Goal: Task Accomplishment & Management: Manage account settings

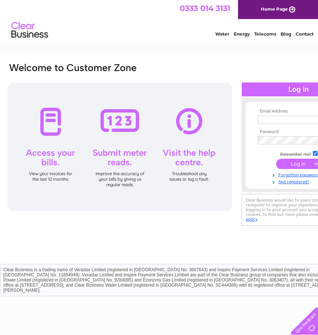
type input "[EMAIL_ADDRESS][DOMAIN_NAME]"
click at [295, 163] on input "submit" at bounding box center [298, 164] width 45 height 10
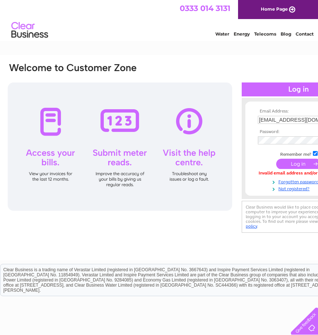
click at [305, 164] on input "submit" at bounding box center [298, 164] width 45 height 10
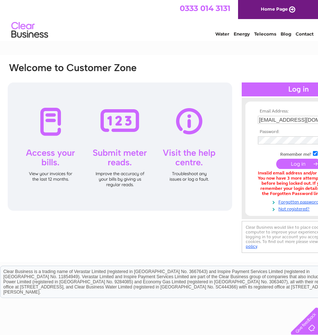
click at [87, 35] on div "Water Energy Telecoms Blog Contact" at bounding box center [159, 31] width 318 height 24
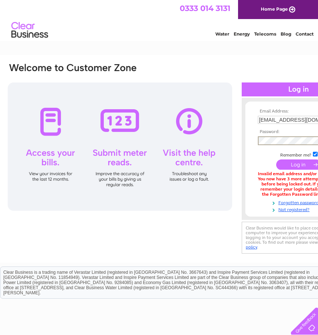
drag, startPoint x: 130, startPoint y: 228, endPoint x: 83, endPoint y: 230, distance: 46.9
click at [128, 230] on div "Email Address: [EMAIL_ADDRESS][DOMAIN_NAME] Password:" at bounding box center [181, 158] width 349 height 193
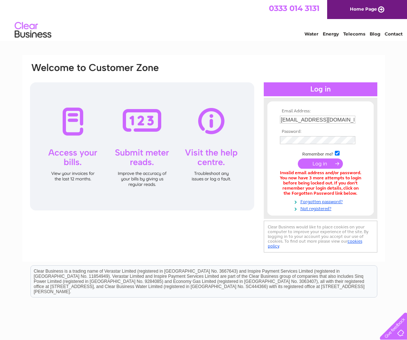
click at [317, 164] on input "submit" at bounding box center [320, 164] width 45 height 10
click at [333, 161] on input "submit" at bounding box center [320, 164] width 45 height 10
click at [325, 203] on link "Forgotten password?" at bounding box center [321, 201] width 83 height 7
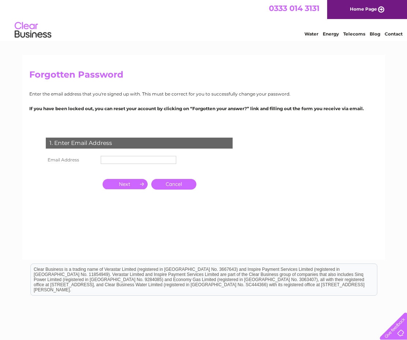
click at [126, 161] on input "text" at bounding box center [138, 160] width 75 height 8
type input "finance@carrgomm.org"
click at [117, 185] on input "button" at bounding box center [125, 185] width 45 height 10
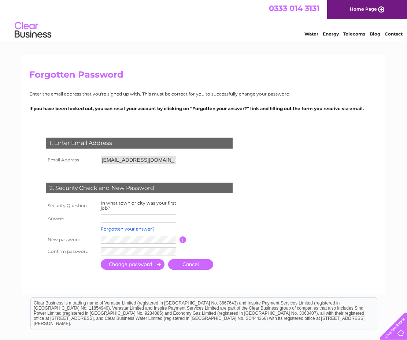
click at [277, 241] on form "1. Enter Email Address Email Address finance@carrgomm.org Cancel" at bounding box center [203, 204] width 349 height 163
click at [271, 220] on form "1. Enter Email Address Email Address finance@carrgomm.org Cancel" at bounding box center [203, 204] width 349 height 163
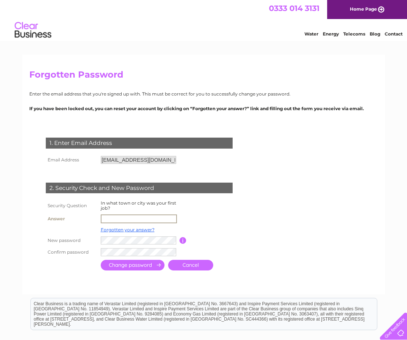
click at [138, 216] on input "text" at bounding box center [139, 219] width 76 height 9
type input "Edinburgh"
click at [302, 237] on form "1. Enter Email Address Email Address finance@carrgomm.org Cancel" at bounding box center [203, 204] width 349 height 163
click at [273, 226] on form "1. Enter Email Address Email Address finance@carrgomm.org Cancel" at bounding box center [203, 204] width 349 height 163
click at [283, 225] on form "1. Enter Email Address Email Address finance@carrgomm.org Cancel" at bounding box center [203, 204] width 349 height 163
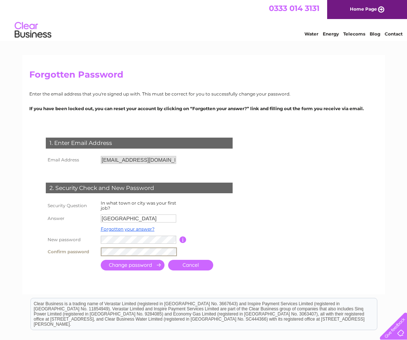
click at [82, 278] on div at bounding box center [140, 280] width 223 height 15
click at [124, 265] on input "submit" at bounding box center [133, 264] width 64 height 11
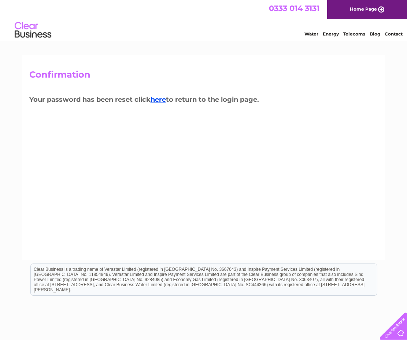
click at [324, 123] on div "Confirmation Your password has been reset click here to return to the login pag…" at bounding box center [203, 157] width 363 height 205
click at [161, 99] on link "here" at bounding box center [158, 100] width 15 height 8
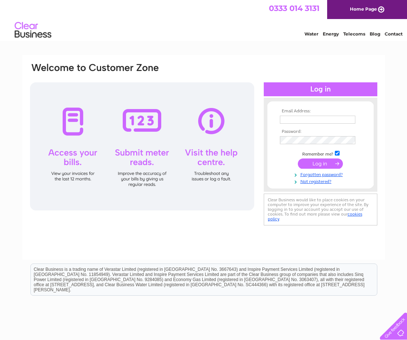
type input "finance@carrgomm.org"
click at [333, 164] on input "submit" at bounding box center [320, 164] width 45 height 10
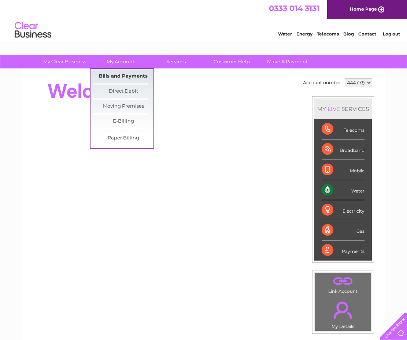
click at [128, 76] on link "Bills and Payments" at bounding box center [123, 76] width 60 height 15
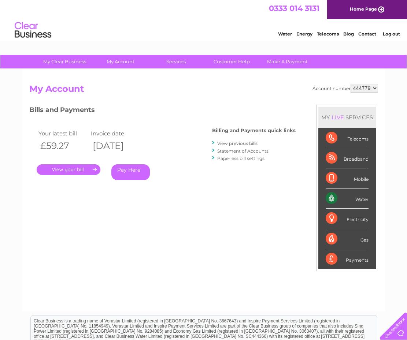
click at [66, 173] on link "." at bounding box center [69, 170] width 64 height 11
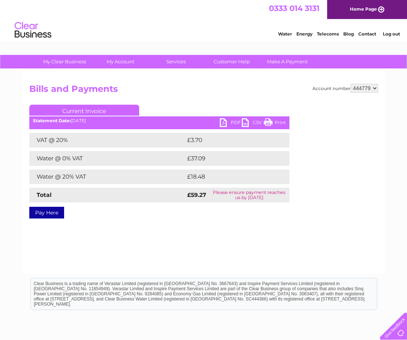
click at [233, 122] on link "PDF" at bounding box center [231, 123] width 22 height 11
click at [376, 87] on select "444779" at bounding box center [364, 88] width 27 height 9
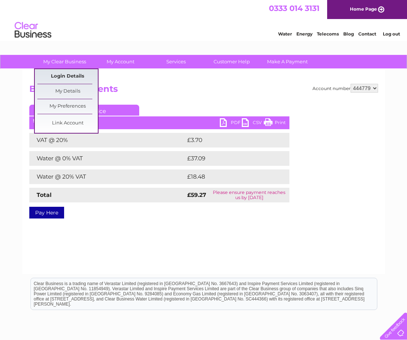
click at [70, 75] on link "Login Details" at bounding box center [67, 76] width 60 height 15
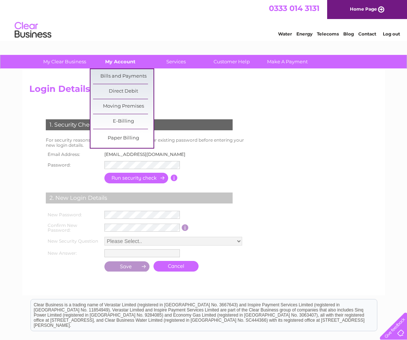
click at [116, 63] on link "My Account" at bounding box center [120, 62] width 60 height 14
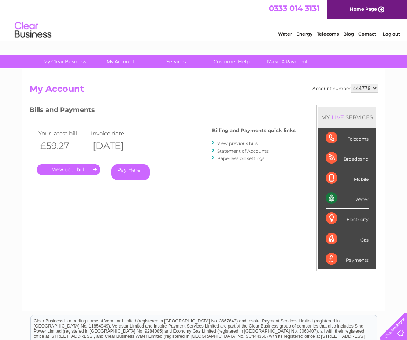
click at [375, 88] on select "444779" at bounding box center [364, 88] width 27 height 9
click at [351, 84] on select "444779" at bounding box center [364, 88] width 27 height 9
click at [233, 86] on h2 "My Account" at bounding box center [203, 91] width 349 height 14
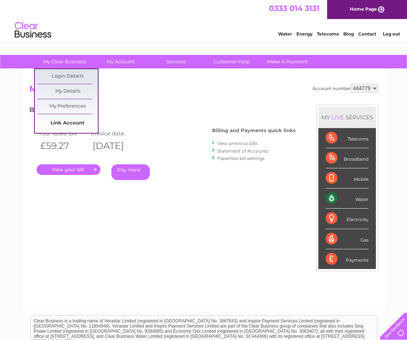
click at [79, 123] on link "Link Account" at bounding box center [67, 123] width 60 height 15
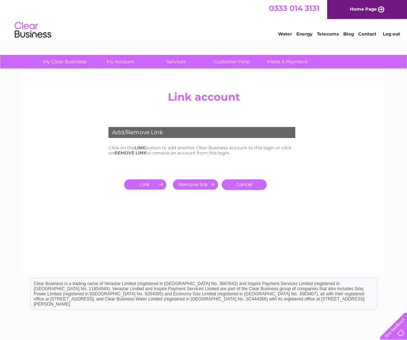
click at [158, 184] on input "submit" at bounding box center [146, 185] width 45 height 10
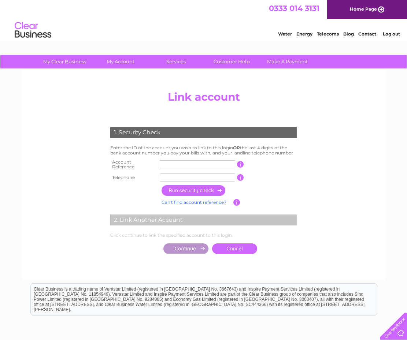
click at [178, 163] on input "text" at bounding box center [197, 165] width 75 height 8
click at [291, 175] on td "1 of the landline telephone numbers you have given us" at bounding box center [271, 178] width 55 height 12
click at [176, 174] on input "text" at bounding box center [197, 178] width 75 height 8
click at [170, 164] on input "text" at bounding box center [197, 165] width 75 height 8
type input "30314177"
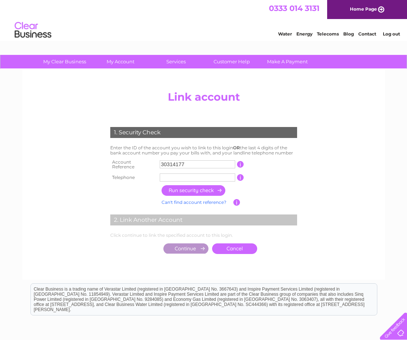
click at [173, 174] on input "text" at bounding box center [197, 178] width 75 height 8
type input "03006663030"
click at [217, 189] on input "button" at bounding box center [194, 190] width 64 height 11
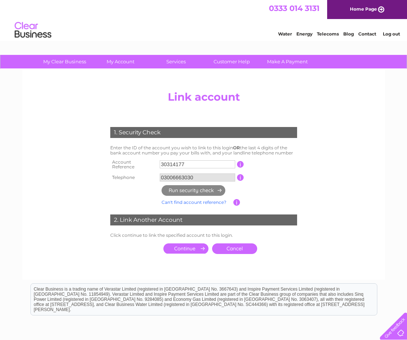
click at [189, 244] on input "submit" at bounding box center [185, 249] width 45 height 10
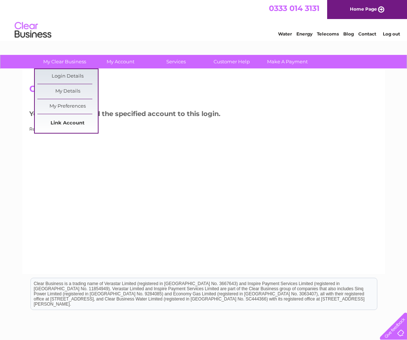
click at [73, 123] on link "Link Account" at bounding box center [67, 123] width 60 height 15
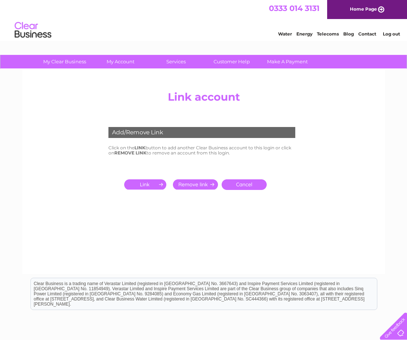
click at [206, 98] on div at bounding box center [204, 97] width 264 height 18
click at [150, 186] on input "submit" at bounding box center [146, 185] width 45 height 10
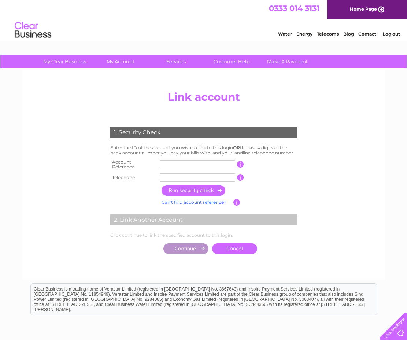
click at [170, 163] on input "text" at bounding box center [197, 165] width 75 height 8
type input "958539"
click at [173, 174] on input "text" at bounding box center [197, 178] width 75 height 8
type input "01316594777"
click at [187, 188] on input "button" at bounding box center [194, 190] width 64 height 11
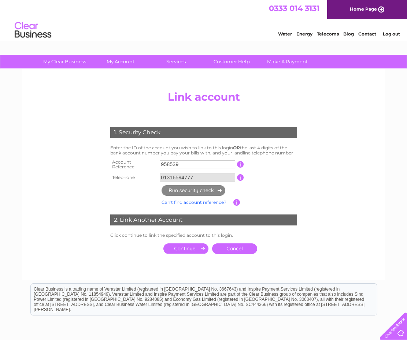
click at [192, 246] on input "submit" at bounding box center [185, 249] width 45 height 10
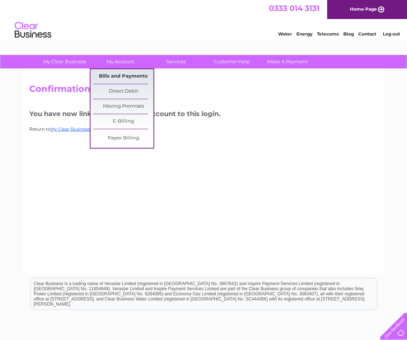
click at [127, 76] on link "Bills and Payments" at bounding box center [123, 76] width 60 height 15
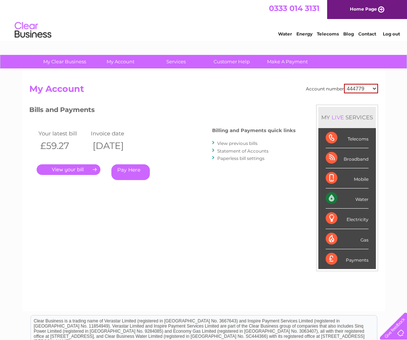
click at [375, 91] on select "444779 958539 30314177" at bounding box center [361, 89] width 34 height 10
select select "958539"
click at [344, 84] on select "444779 958539 30314177" at bounding box center [361, 89] width 34 height 10
click at [246, 225] on div "Account number 444779 958539 30314177 My Account MY LIVE SERVICES Telecoms Broa…" at bounding box center [203, 194] width 349 height 221
click at [75, 167] on link "." at bounding box center [69, 170] width 64 height 11
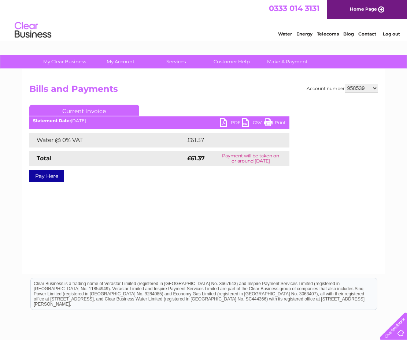
click at [235, 121] on link "PDF" at bounding box center [231, 123] width 22 height 11
click at [375, 88] on select "444779 958539 30314177" at bounding box center [361, 88] width 33 height 9
select select "30314177"
click at [345, 84] on select "444779 958539 30314177" at bounding box center [361, 88] width 33 height 9
click at [49, 176] on link "Pay Here" at bounding box center [46, 176] width 35 height 12
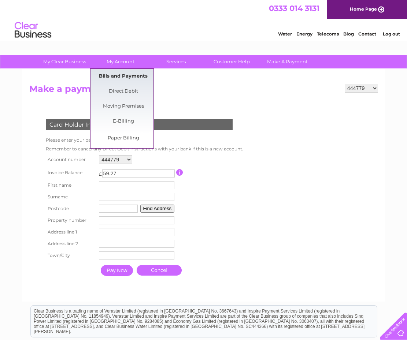
click at [126, 77] on link "Bills and Payments" at bounding box center [123, 76] width 60 height 15
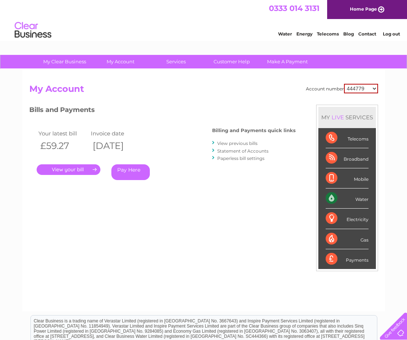
click at [373, 89] on select "444779 958539 30314177" at bounding box center [361, 89] width 34 height 10
select select "30314177"
click at [344, 84] on select "444779 958539 30314177" at bounding box center [361, 89] width 34 height 10
click at [92, 168] on link "." at bounding box center [69, 170] width 64 height 11
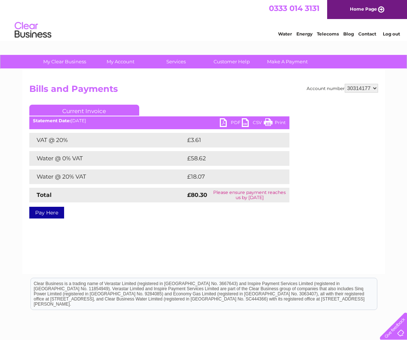
click at [231, 121] on link "PDF" at bounding box center [231, 123] width 22 height 11
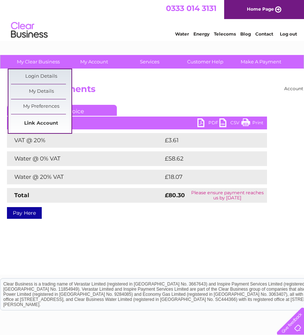
click at [44, 122] on link "Link Account" at bounding box center [41, 123] width 60 height 15
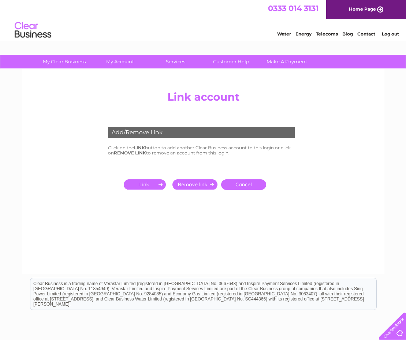
click at [155, 186] on input "submit" at bounding box center [146, 185] width 45 height 10
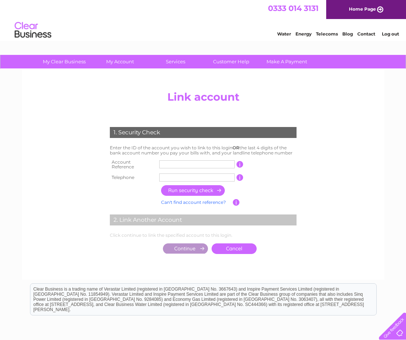
click at [184, 163] on input "text" at bounding box center [196, 165] width 75 height 8
click at [172, 163] on input "text" at bounding box center [196, 165] width 75 height 8
click at [170, 161] on input "text" at bounding box center [196, 165] width 75 height 8
type input "922617"
click at [171, 175] on input "text" at bounding box center [196, 178] width 75 height 8
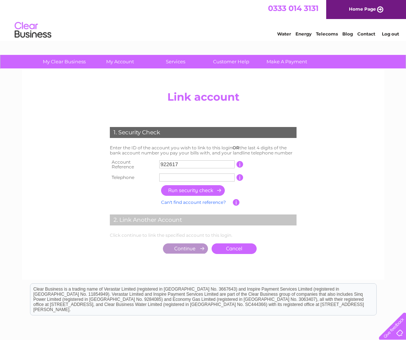
click at [170, 174] on input "text" at bounding box center [196, 178] width 75 height 8
type input "03006663030"
click at [189, 189] on input "button" at bounding box center [193, 190] width 64 height 11
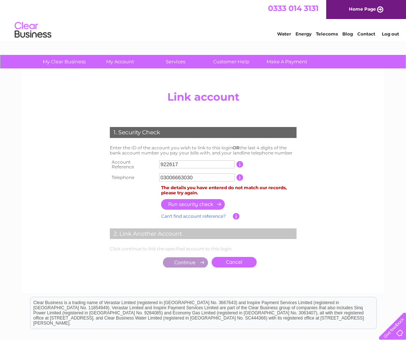
drag, startPoint x: 202, startPoint y: 173, endPoint x: 137, endPoint y: 176, distance: 64.9
click at [137, 176] on tr "Telephone 03006663030 1 of the landline telephone numbers you have given us" at bounding box center [203, 178] width 191 height 12
click at [170, 176] on input "text" at bounding box center [196, 178] width 75 height 8
type input "01316594777"
click at [189, 201] on input "button" at bounding box center [193, 204] width 64 height 11
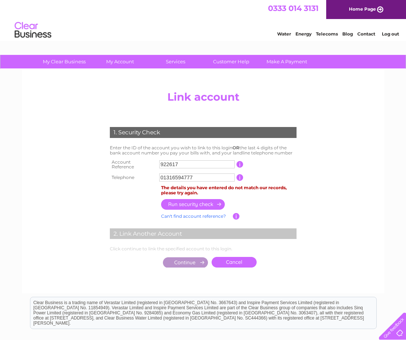
drag, startPoint x: 203, startPoint y: 177, endPoint x: 134, endPoint y: 178, distance: 68.2
click at [134, 178] on tr "Telephone 01316594777 1 of the landline telephone numbers you have given us" at bounding box center [203, 178] width 191 height 12
click at [162, 174] on input "text" at bounding box center [196, 178] width 75 height 8
type input "01315104296"
click at [187, 203] on input "button" at bounding box center [193, 204] width 64 height 11
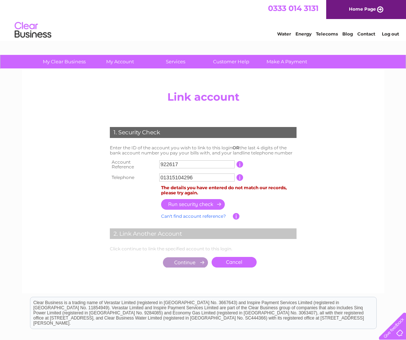
drag, startPoint x: 154, startPoint y: 179, endPoint x: 75, endPoint y: 176, distance: 78.1
click at [76, 177] on center "Add/Remove Link Click on the LINK button to add another Clear Business account …" at bounding box center [203, 187] width 349 height 199
click at [176, 177] on input "text" at bounding box center [196, 178] width 75 height 8
click at [191, 176] on input "text" at bounding box center [196, 178] width 75 height 8
type input "01316566270"
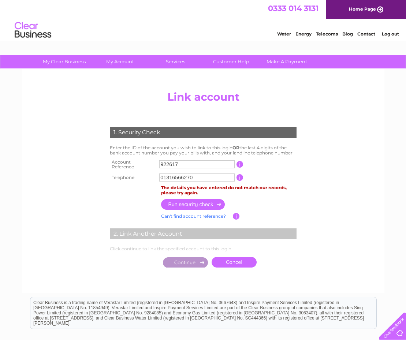
click at [211, 199] on input "button" at bounding box center [193, 204] width 64 height 11
drag, startPoint x: 197, startPoint y: 176, endPoint x: 125, endPoint y: 178, distance: 71.5
click at [125, 177] on tr "Telephone 01316566270 1 of the landline telephone numbers you have given us" at bounding box center [203, 178] width 191 height 12
click at [210, 164] on input "922617" at bounding box center [196, 165] width 75 height 8
click at [165, 164] on input "922617" at bounding box center [196, 165] width 75 height 8
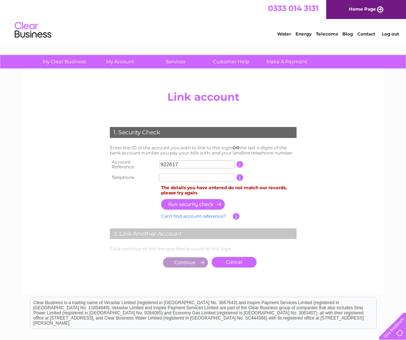
click at [165, 164] on input "922617" at bounding box center [196, 165] width 75 height 8
drag, startPoint x: 349, startPoint y: 91, endPoint x: 334, endPoint y: 63, distance: 31.8
click at [304, 91] on center "Add/Remove Link Click on the LINK button to add another Clear Business account …" at bounding box center [203, 187] width 349 height 199
click at [173, 175] on input "text" at bounding box center [196, 178] width 75 height 8
click at [188, 176] on input "0131" at bounding box center [196, 178] width 75 height 8
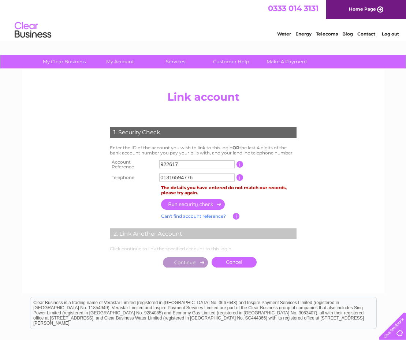
click at [210, 200] on input "button" at bounding box center [193, 204] width 64 height 11
drag, startPoint x: 198, startPoint y: 175, endPoint x: 173, endPoint y: 175, distance: 24.9
click at [173, 175] on input "01316594776" at bounding box center [196, 178] width 75 height 8
click at [210, 200] on input "button" at bounding box center [193, 204] width 64 height 11
drag, startPoint x: 215, startPoint y: 174, endPoint x: 177, endPoint y: 176, distance: 37.4
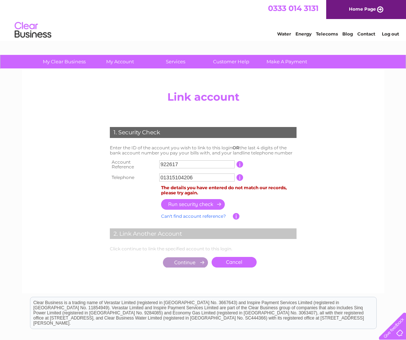
click at [173, 175] on input "01315104206" at bounding box center [196, 178] width 75 height 8
click at [213, 200] on input "button" at bounding box center [193, 204] width 64 height 11
drag, startPoint x: 172, startPoint y: 176, endPoint x: 220, endPoint y: 174, distance: 47.7
click at [220, 174] on input "01316594772" at bounding box center [196, 178] width 75 height 8
click at [211, 199] on input "button" at bounding box center [193, 204] width 64 height 11
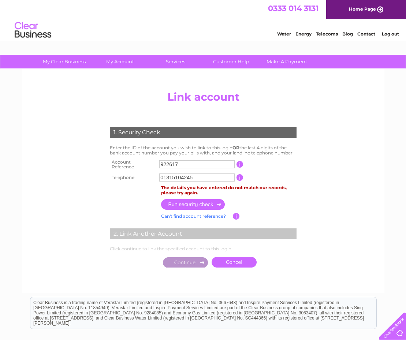
drag, startPoint x: 201, startPoint y: 175, endPoint x: 141, endPoint y: 177, distance: 59.7
click at [141, 177] on tr "Telephone 01315104245 1 of the landline telephone numbers you have given us" at bounding box center [203, 178] width 191 height 12
click at [185, 175] on input "079" at bounding box center [196, 178] width 75 height 8
click at [185, 177] on input "07920" at bounding box center [196, 178] width 75 height 8
click at [198, 177] on input "0792026" at bounding box center [196, 178] width 75 height 8
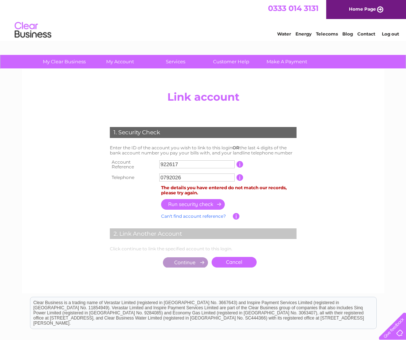
click at [206, 175] on input "0792026" at bounding box center [196, 178] width 75 height 8
click at [213, 199] on input "button" at bounding box center [193, 204] width 64 height 11
drag, startPoint x: 167, startPoint y: 175, endPoint x: 225, endPoint y: 170, distance: 57.7
click at [225, 172] on td "07920267559" at bounding box center [197, 178] width 79 height 12
click at [210, 201] on input "button" at bounding box center [193, 204] width 64 height 11
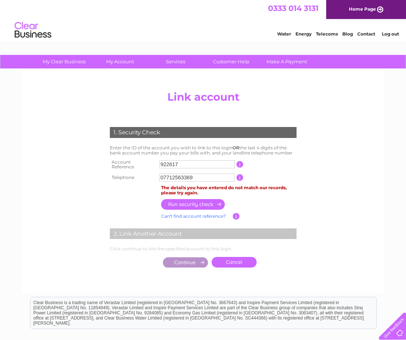
click at [304, 90] on center "Add/Remove Link Click on the LINK button to add another Clear Business account …" at bounding box center [203, 187] width 349 height 199
drag, startPoint x: 213, startPoint y: 176, endPoint x: 240, endPoint y: 170, distance: 28.6
click at [213, 176] on input "07712563369" at bounding box center [196, 178] width 75 height 8
drag, startPoint x: 167, startPoint y: 174, endPoint x: 218, endPoint y: 171, distance: 50.3
click at [217, 174] on input "07712563369" at bounding box center [196, 178] width 75 height 8
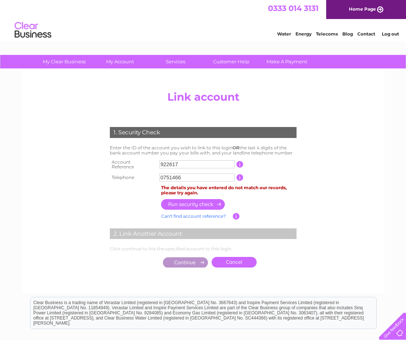
click at [190, 174] on input "0751466" at bounding box center [196, 178] width 75 height 8
click at [211, 201] on input "button" at bounding box center [193, 204] width 64 height 11
drag, startPoint x: 200, startPoint y: 174, endPoint x: 146, endPoint y: 173, distance: 54.6
click at [144, 176] on tr "Telephone 07514664802 1 of the landline telephone numbers you have given us" at bounding box center [203, 178] width 191 height 12
drag, startPoint x: 190, startPoint y: 176, endPoint x: 195, endPoint y: 176, distance: 5.1
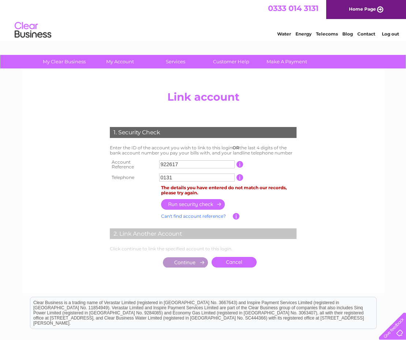
click at [190, 176] on input "0131" at bounding box center [196, 178] width 75 height 8
click at [189, 176] on input "013165947" at bounding box center [196, 178] width 75 height 8
click at [185, 175] on input "013165947" at bounding box center [196, 178] width 75 height 8
type input "01316594792"
click at [202, 204] on input "button" at bounding box center [193, 204] width 64 height 11
